Goal: Transaction & Acquisition: Purchase product/service

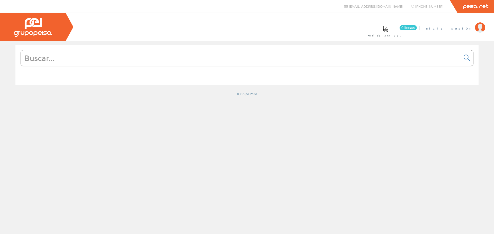
click at [463, 26] on span "Iniciar sesión" at bounding box center [448, 27] width 50 height 5
click at [310, 59] on input "text" at bounding box center [241, 57] width 440 height 15
type input "VVE"
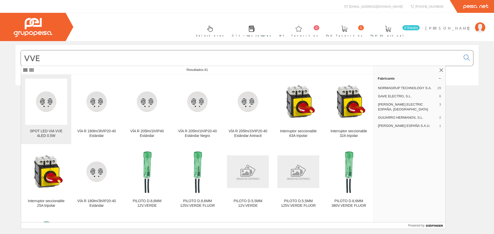
click at [46, 105] on img at bounding box center [46, 102] width 42 height 30
